Goal: Task Accomplishment & Management: Complete application form

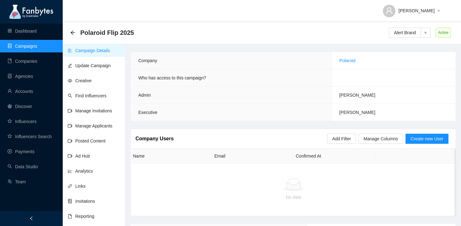
click at [37, 45] on link "Campaigns" at bounding box center [23, 46] width 30 height 5
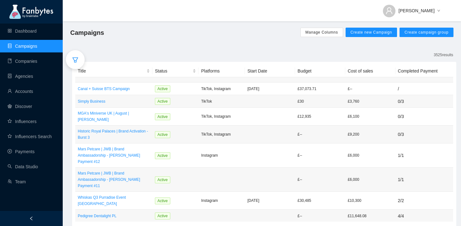
click at [79, 60] on div at bounding box center [75, 59] width 19 height 19
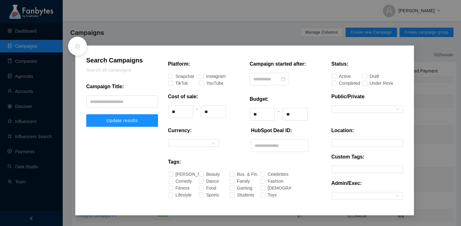
click at [341, 42] on div "Search Campaigns Search all campaigns Campaign Title: Update results Platform: …" at bounding box center [230, 113] width 461 height 226
click at [78, 42] on div at bounding box center [77, 46] width 19 height 19
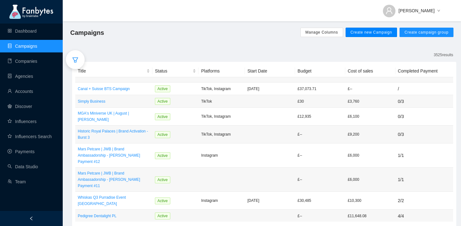
click at [355, 31] on span "Create new Campaign" at bounding box center [372, 32] width 42 height 5
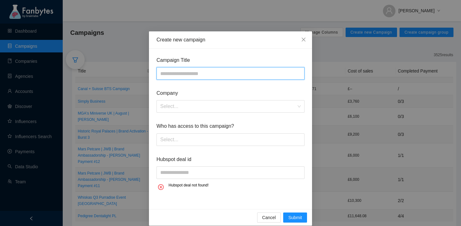
click at [214, 72] on input "text" at bounding box center [231, 73] width 148 height 13
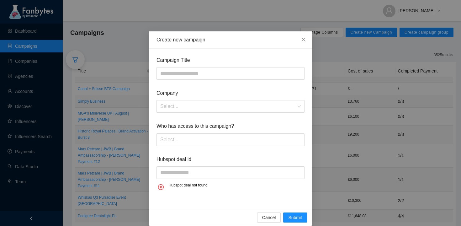
click at [76, 67] on div "Create new campaign Campaign Title Company Select... Who has access to this cam…" at bounding box center [230, 113] width 461 height 226
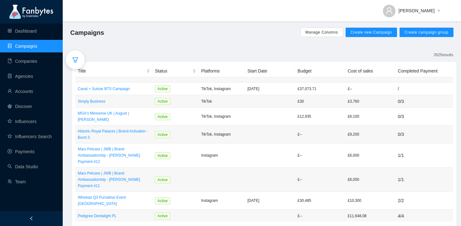
click at [74, 61] on icon "filter" at bounding box center [75, 59] width 6 height 5
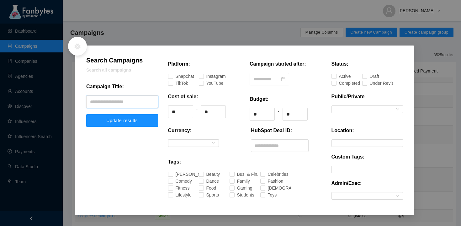
click at [126, 95] on input "text" at bounding box center [122, 101] width 72 height 13
type input "**********"
click at [86, 114] on button "Update results" at bounding box center [122, 120] width 72 height 13
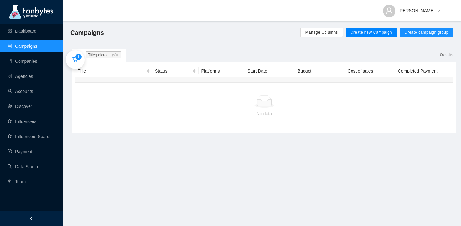
click at [355, 33] on span "Create new Campaign" at bounding box center [372, 32] width 42 height 5
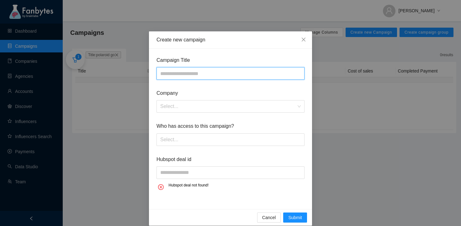
click at [253, 73] on input "text" at bounding box center [231, 73] width 148 height 13
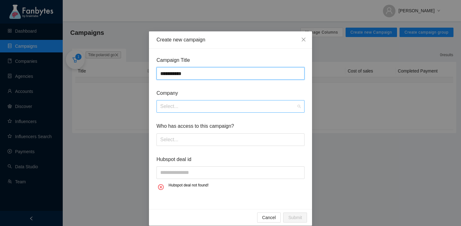
click at [253, 100] on div "Select..." at bounding box center [231, 106] width 148 height 13
type input "**********"
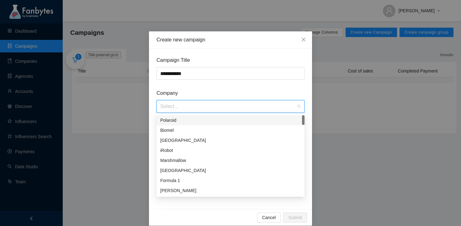
click at [251, 118] on div "Polaroid" at bounding box center [230, 120] width 141 height 7
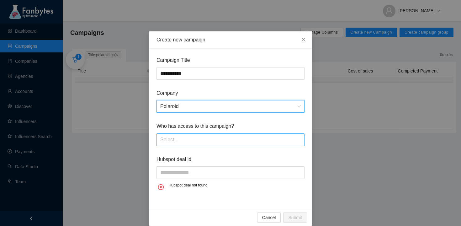
click at [225, 141] on div at bounding box center [230, 140] width 145 height 10
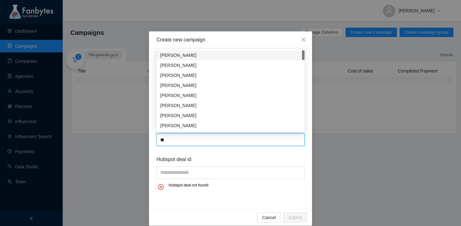
type input "*"
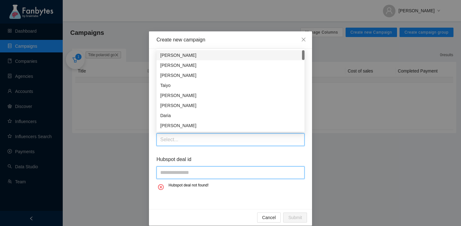
click at [227, 170] on input "text" at bounding box center [231, 172] width 148 height 13
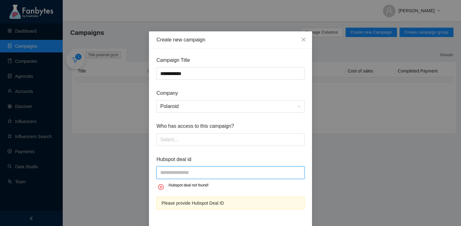
scroll to position [24, 0]
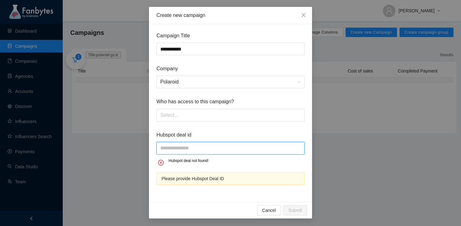
paste input "**********"
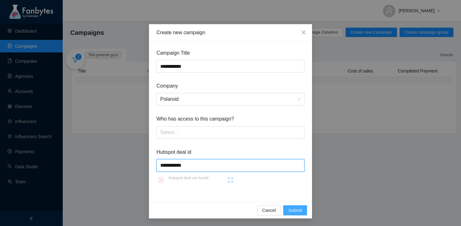
scroll to position [20, 0]
type input "**********"
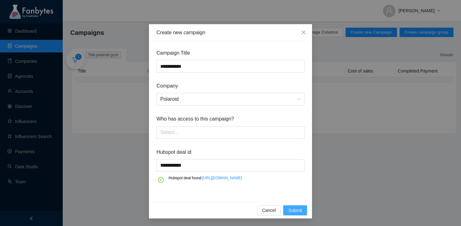
click at [298, 211] on span "Submit" at bounding box center [295, 210] width 14 height 7
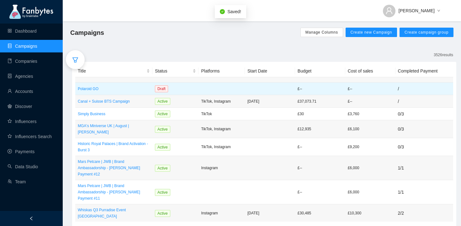
click at [177, 87] on td "Draft" at bounding box center [175, 89] width 46 height 13
click at [161, 88] on span "Draft" at bounding box center [161, 88] width 13 height 7
click at [130, 88] on p "Polaroid GO" at bounding box center [114, 89] width 72 height 6
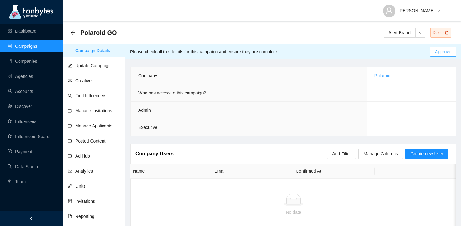
click at [446, 52] on span "Approve" at bounding box center [443, 51] width 16 height 7
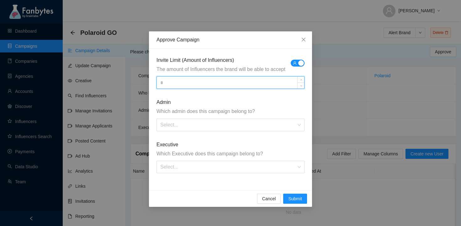
click at [221, 82] on input at bounding box center [230, 83] width 147 height 12
type input "**"
click at [222, 126] on input "search" at bounding box center [228, 125] width 136 height 12
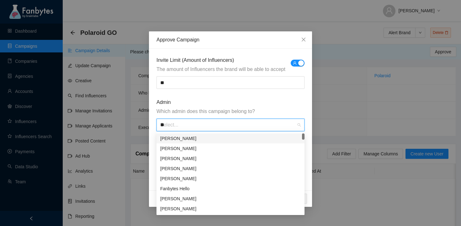
type input "***"
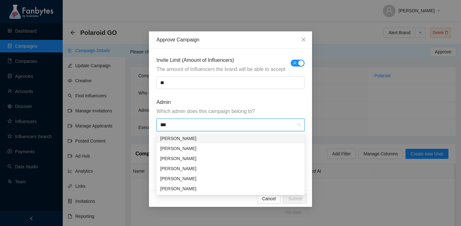
click at [212, 139] on div "[PERSON_NAME]" at bounding box center [230, 138] width 141 height 7
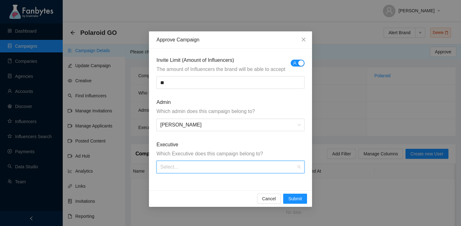
click at [206, 167] on input "search" at bounding box center [228, 167] width 136 height 12
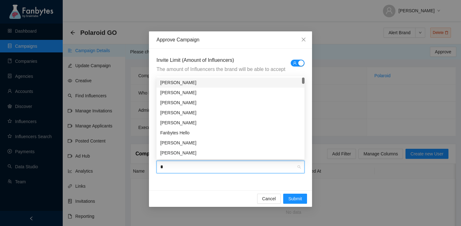
type input "**"
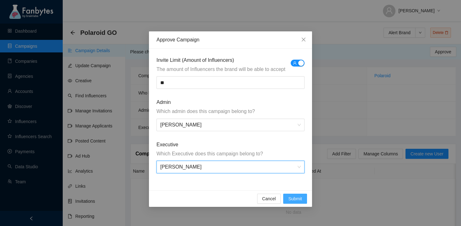
click at [300, 196] on span "Submit" at bounding box center [295, 198] width 14 height 7
